Goal: Task Accomplishment & Management: Manage account settings

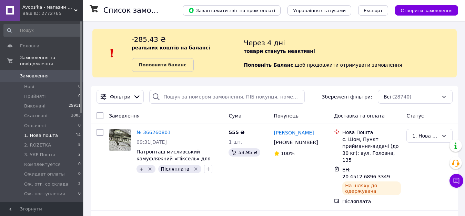
click at [63, 130] on li "1. Нова пошта 14" at bounding box center [42, 135] width 85 height 10
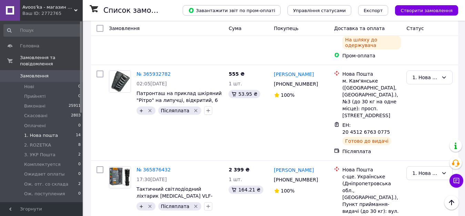
scroll to position [1003, 0]
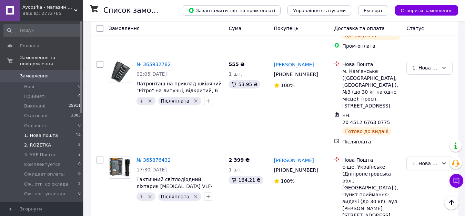
click at [61, 140] on li "2. ROZETKA 8" at bounding box center [42, 145] width 85 height 10
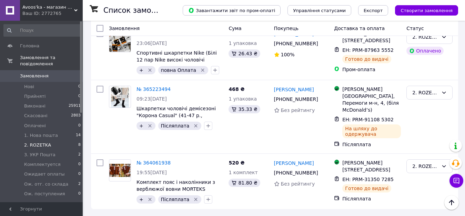
scroll to position [493, 0]
click at [72, 150] on li "3. УКР Пошта 2" at bounding box center [42, 155] width 85 height 10
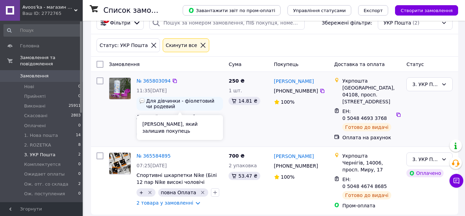
scroll to position [74, 0]
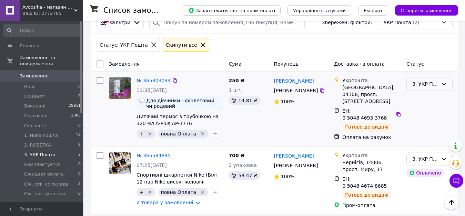
click at [431, 87] on div "3. УКР Пошта" at bounding box center [425, 84] width 26 height 8
click at [427, 113] on li "Виконано" at bounding box center [430, 111] width 46 height 12
click at [154, 154] on link "№ 365584895" at bounding box center [154, 155] width 34 height 6
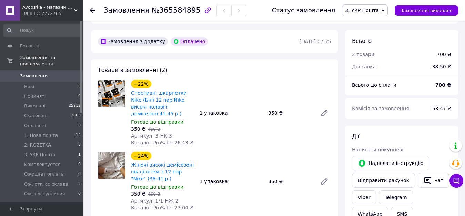
scroll to position [207, 0]
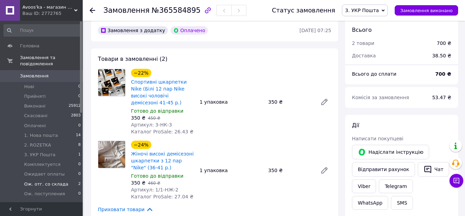
click at [76, 179] on li "Ож. отг. со склада 2" at bounding box center [42, 184] width 85 height 10
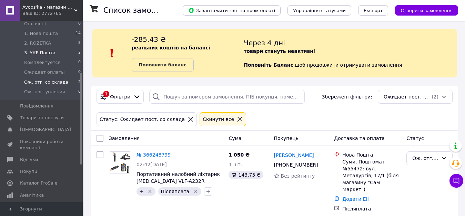
scroll to position [103, 0]
click at [46, 113] on span "Товари та послуги" at bounding box center [42, 116] width 44 height 6
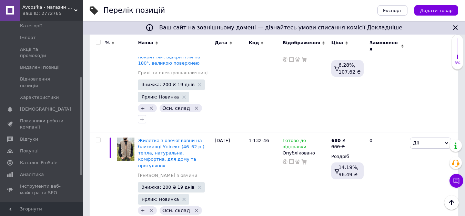
scroll to position [690, 0]
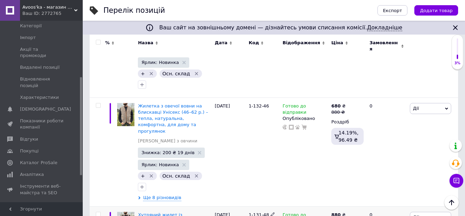
click at [420, 211] on span "Дії" at bounding box center [430, 216] width 41 height 11
